Goal: Navigation & Orientation: Understand site structure

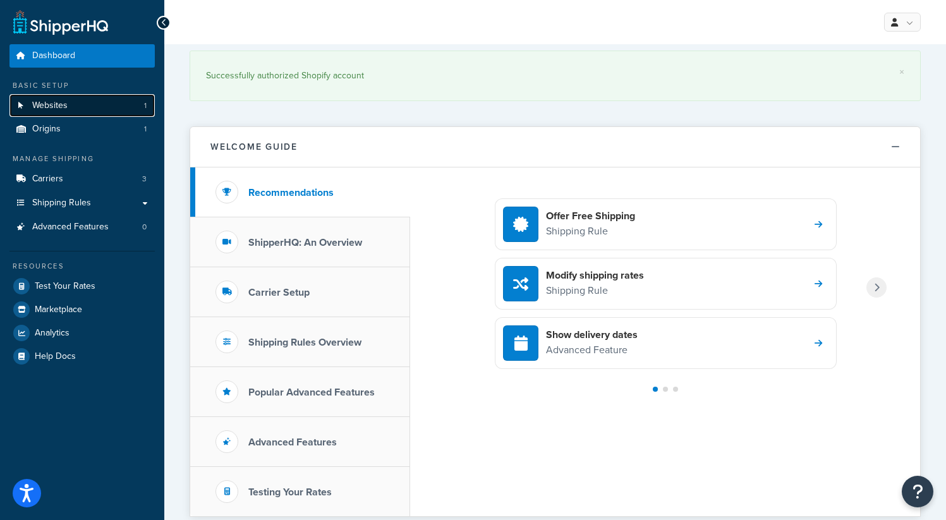
click at [75, 109] on link "Websites 1" at bounding box center [81, 105] width 145 height 23
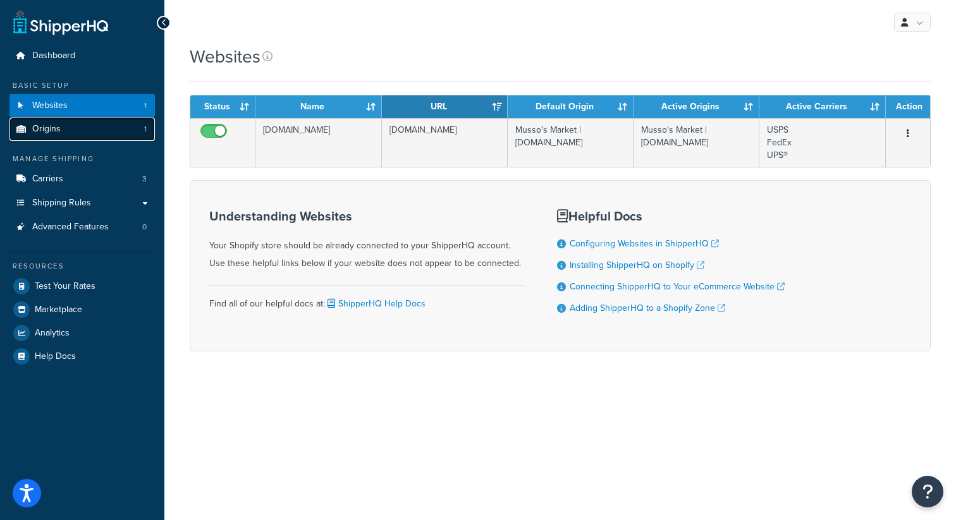
click at [75, 125] on link "Origins 1" at bounding box center [81, 129] width 145 height 23
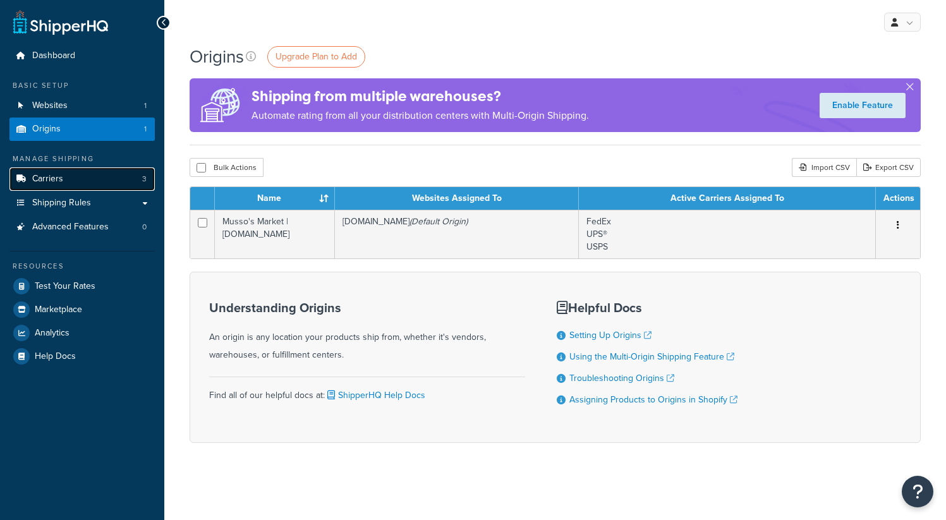
drag, startPoint x: 0, startPoint y: 0, endPoint x: 74, endPoint y: 178, distance: 193.0
click at [74, 178] on link "Carriers 3" at bounding box center [81, 179] width 145 height 23
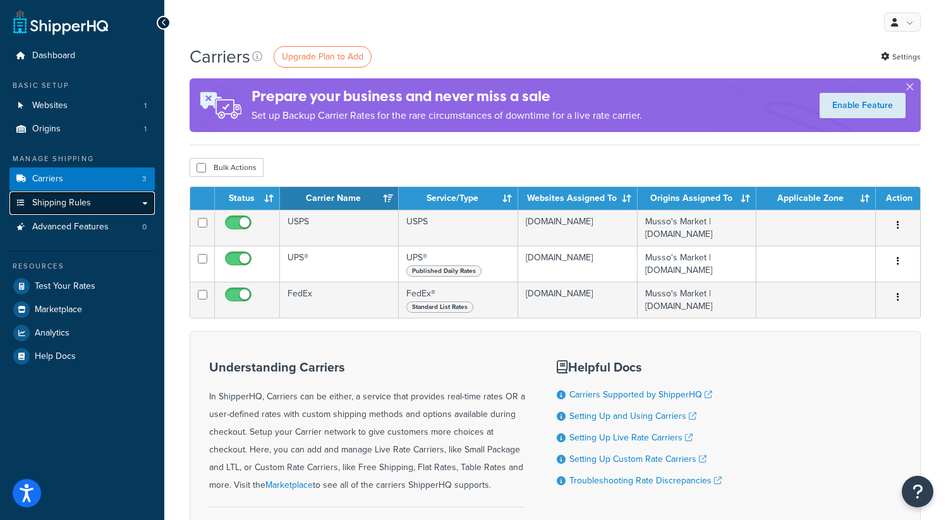
click at [81, 214] on link "Shipping Rules" at bounding box center [81, 203] width 145 height 23
click at [81, 212] on link "Shipping Rules" at bounding box center [81, 203] width 145 height 23
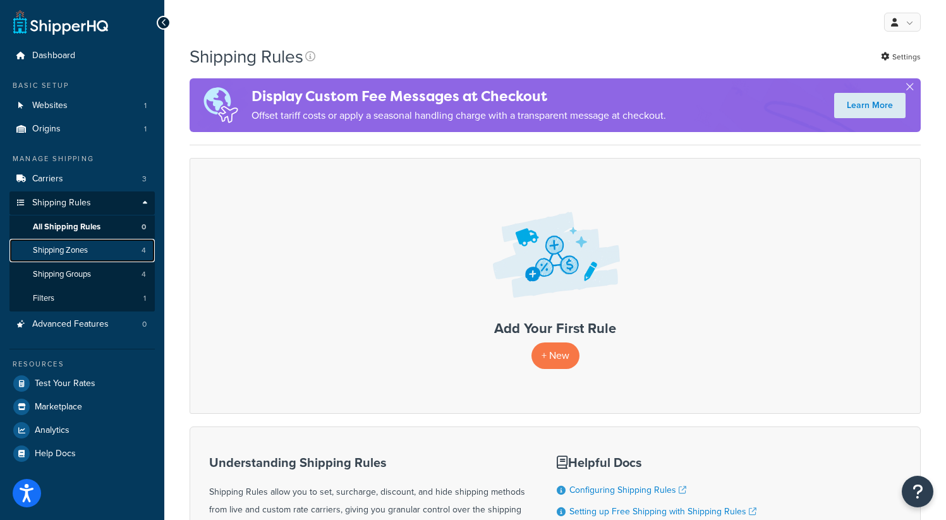
click at [82, 246] on span "Shipping Zones" at bounding box center [60, 250] width 55 height 11
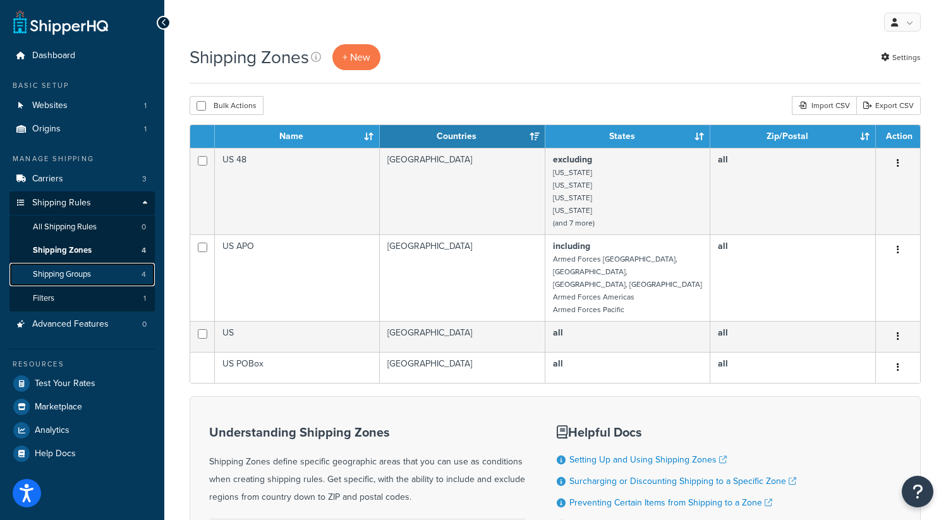
click at [78, 281] on link "Shipping Groups 4" at bounding box center [81, 274] width 145 height 23
